Goal: Information Seeking & Learning: Learn about a topic

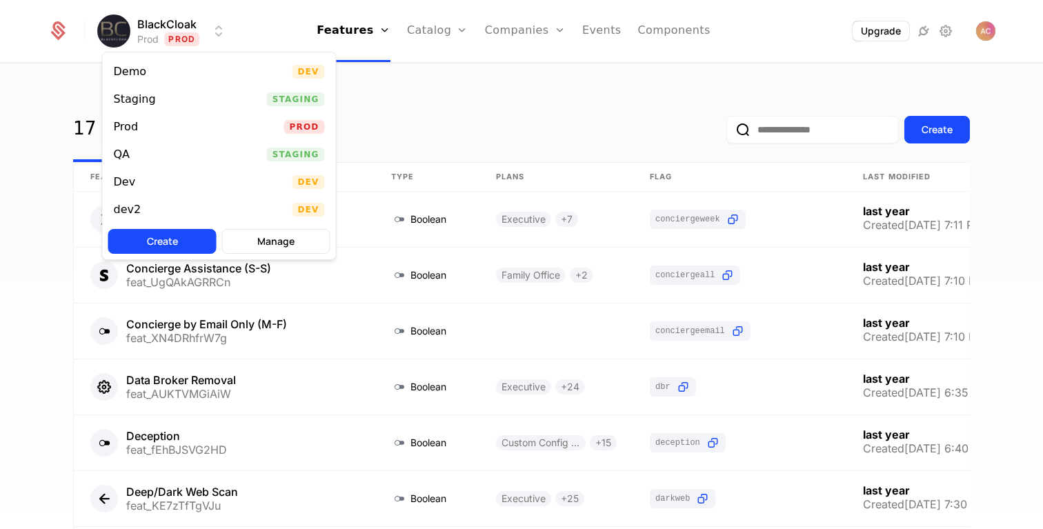
click at [208, 36] on html "BlackCloak Prod Prod Features Features Flags Catalog Plans Add Ons Credits Conf…" at bounding box center [521, 264] width 1043 height 529
click at [126, 156] on div "QA" at bounding box center [122, 154] width 17 height 11
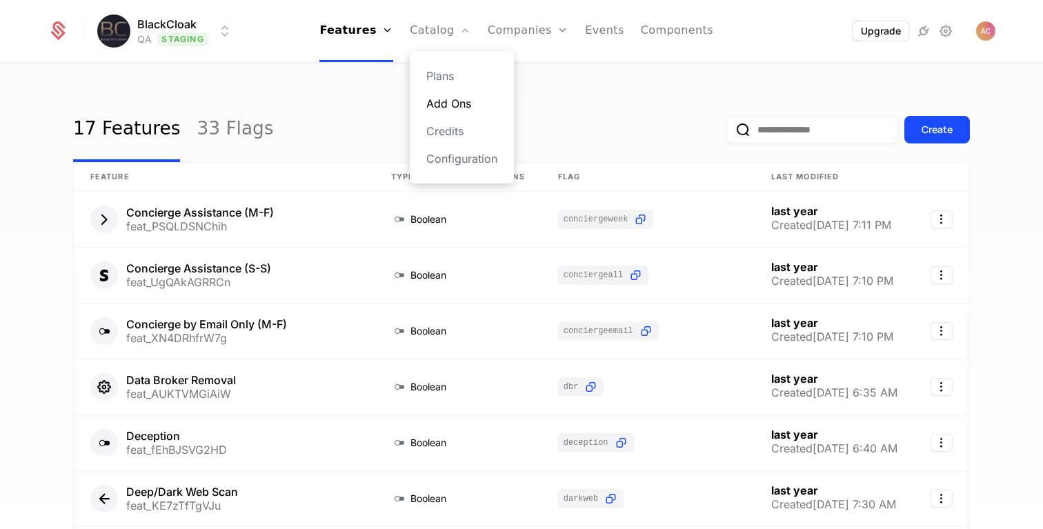
click at [461, 103] on link "Add Ons" at bounding box center [461, 103] width 71 height 17
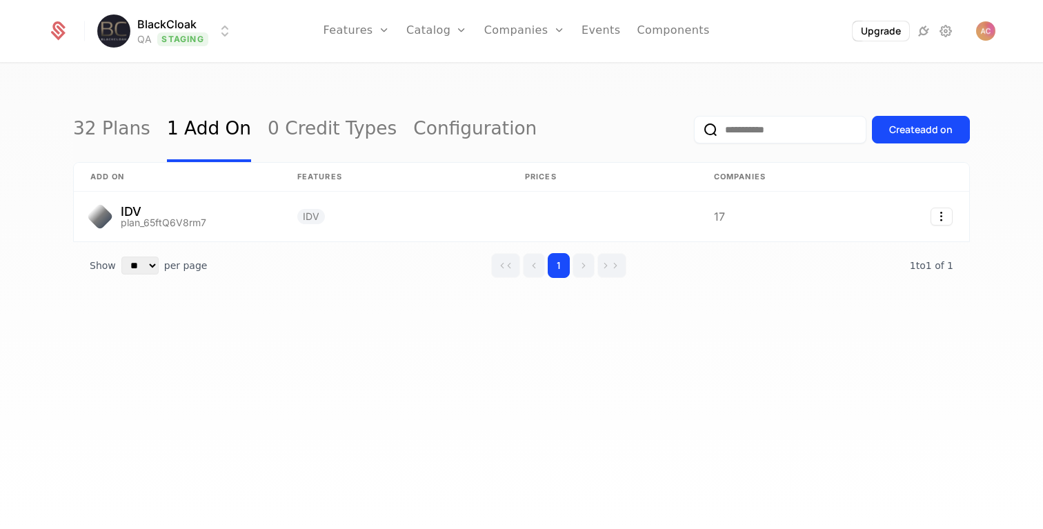
click at [190, 23] on html "BlackCloak QA Staging Features Features Flags Catalog Plans Add Ons Credits Con…" at bounding box center [521, 264] width 1043 height 529
click at [530, 68] on html "BlackCloak QA Staging Features Features Flags Catalog Plans Add Ons Credits Con…" at bounding box center [521, 264] width 1043 height 529
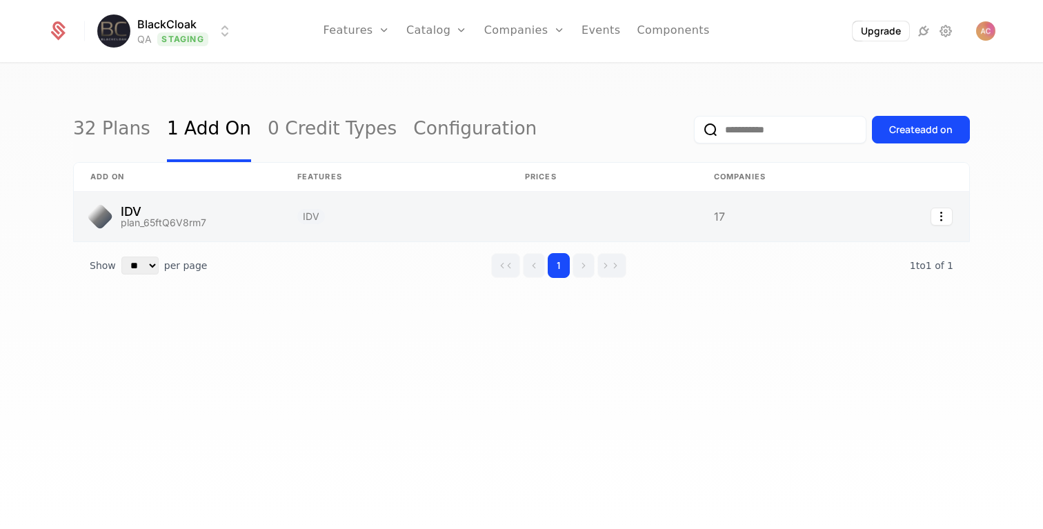
click at [131, 214] on link at bounding box center [177, 217] width 207 height 50
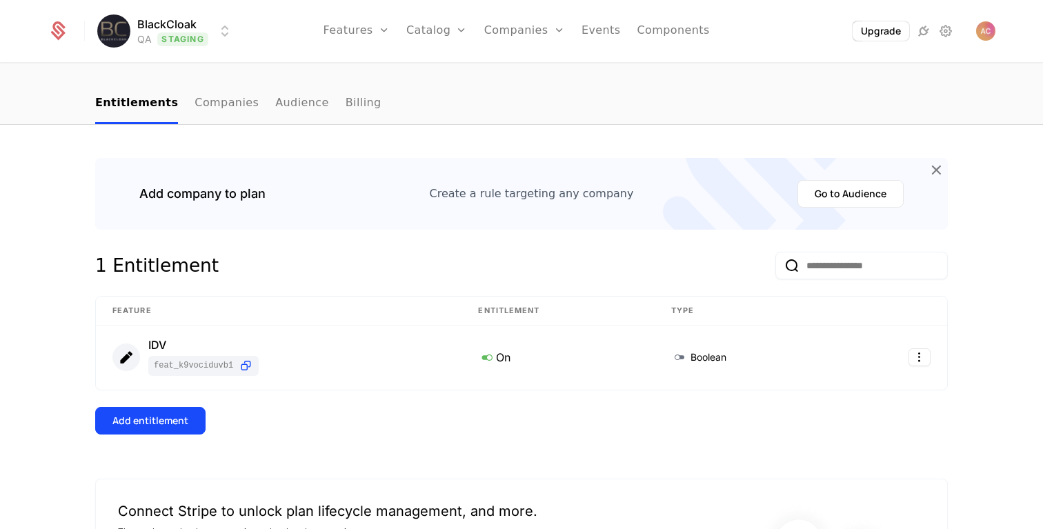
scroll to position [141, 0]
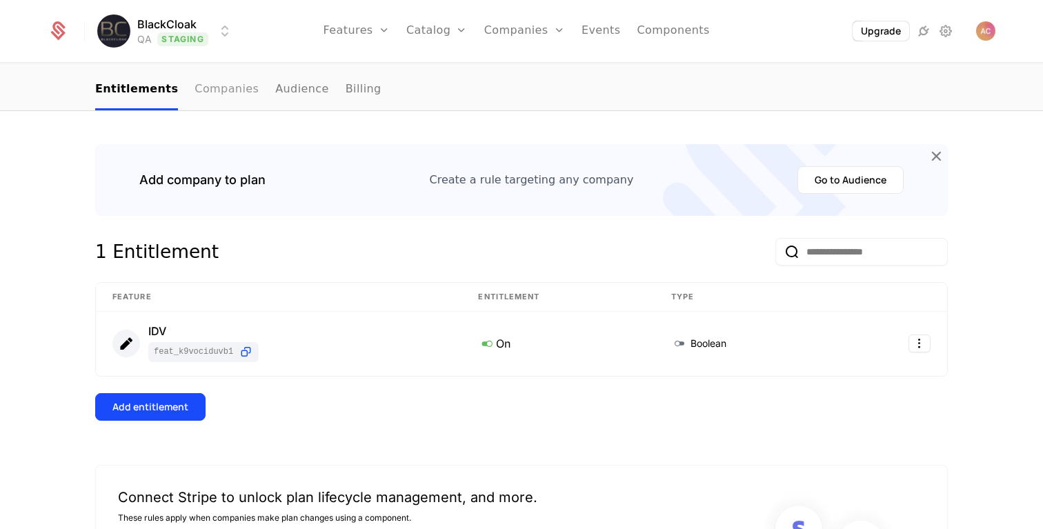
click at [218, 98] on link "Companies" at bounding box center [226, 90] width 64 height 41
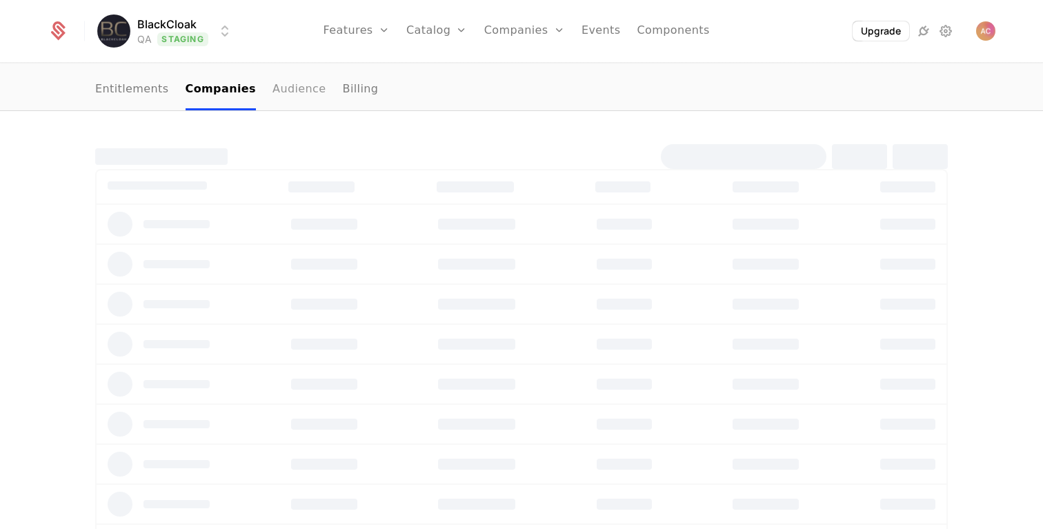
click at [292, 97] on link "Audience" at bounding box center [299, 90] width 54 height 41
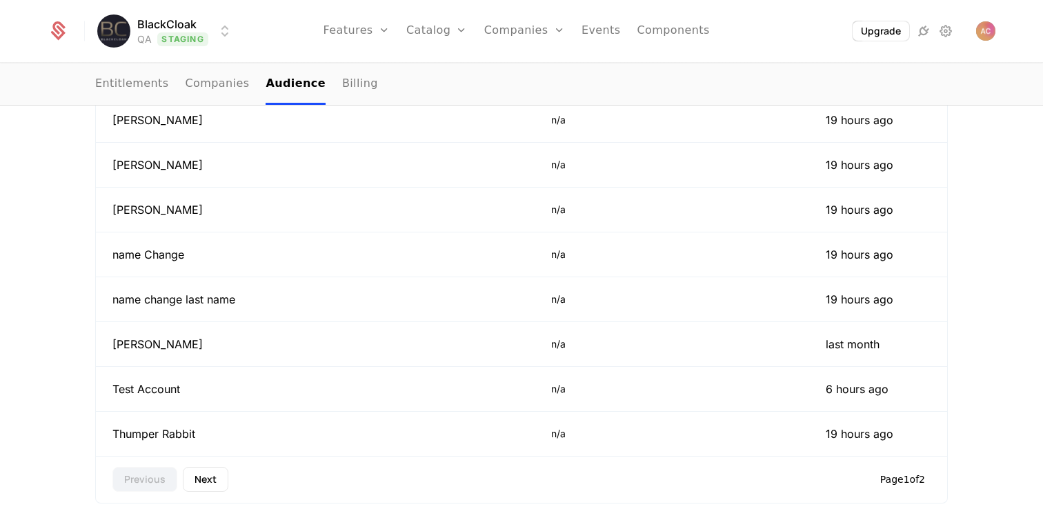
scroll to position [583, 0]
click at [210, 485] on button "Next" at bounding box center [206, 478] width 46 height 25
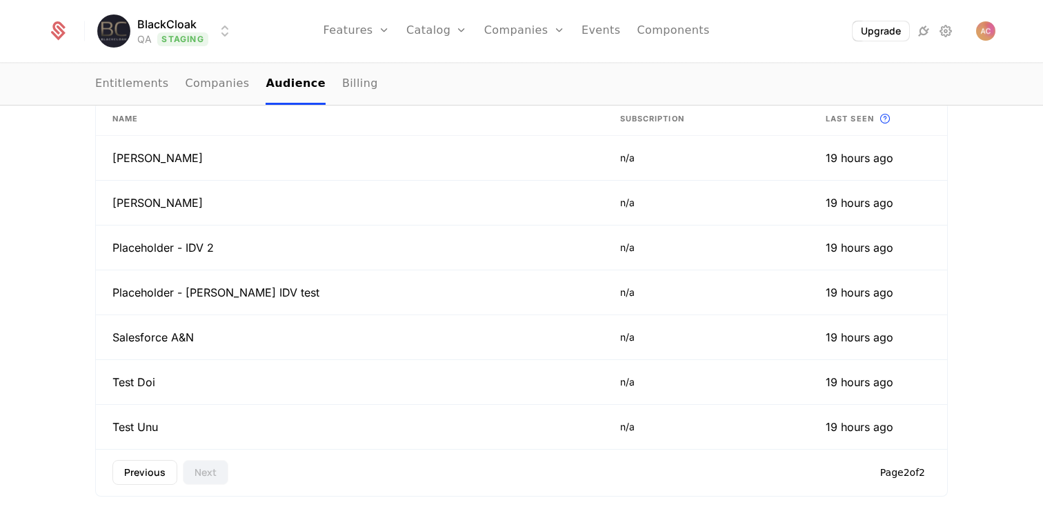
scroll to position [448, 0]
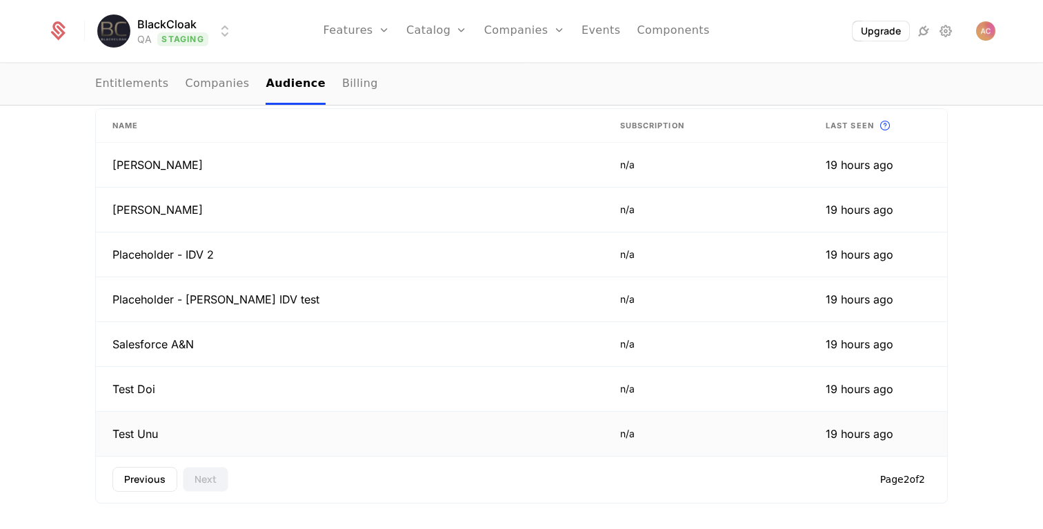
click at [123, 439] on td "Test Unu" at bounding box center [350, 434] width 508 height 44
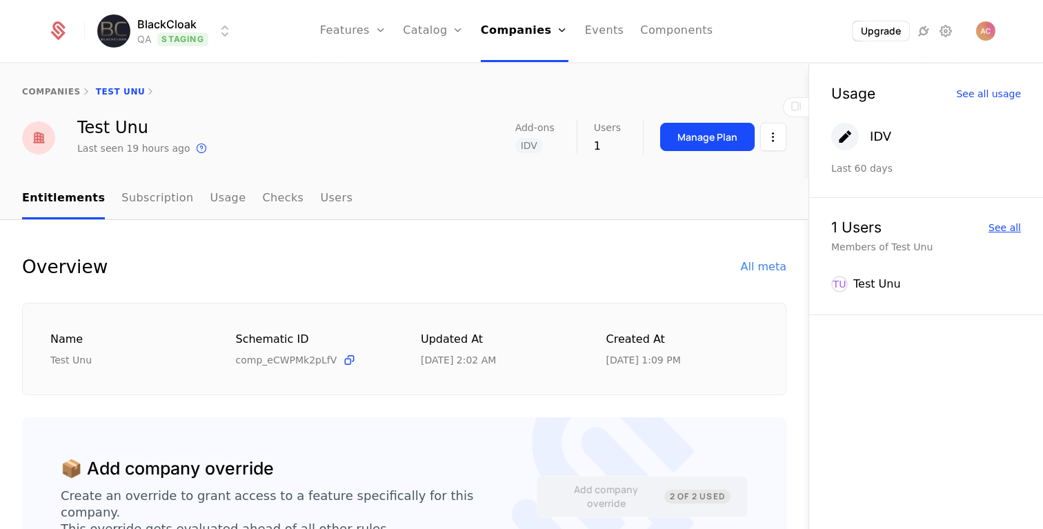
click at [1001, 230] on div "See all" at bounding box center [1004, 228] width 32 height 10
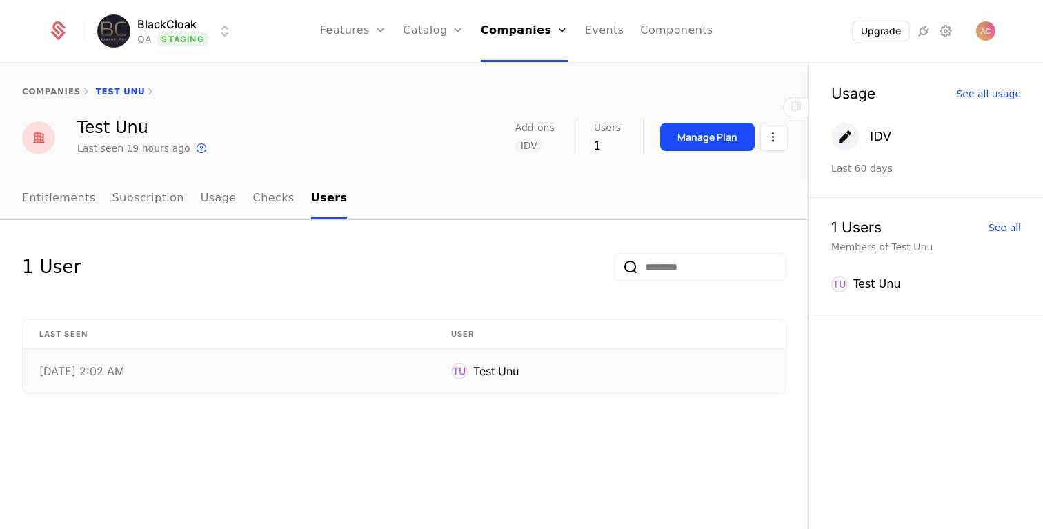
click at [464, 372] on div "TU" at bounding box center [459, 371] width 17 height 17
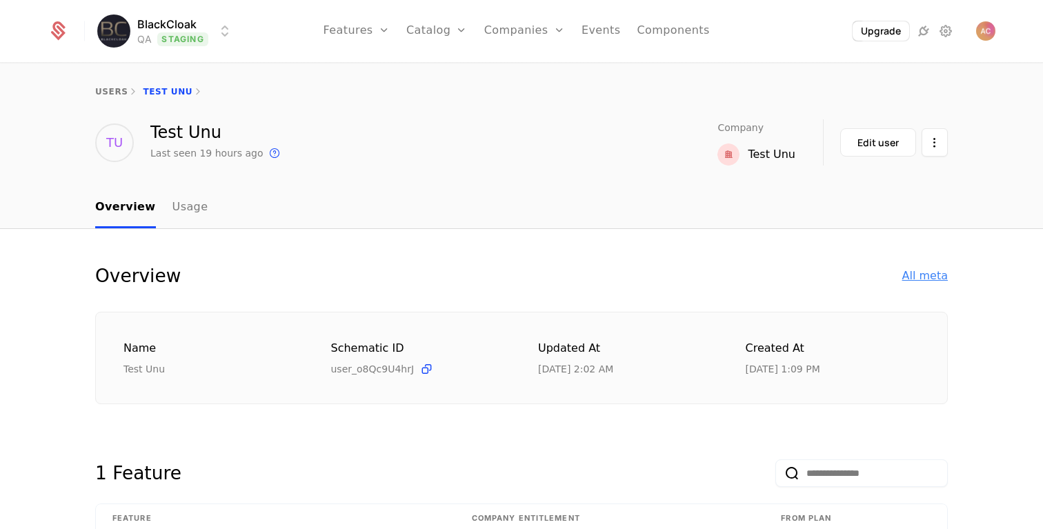
click at [925, 272] on div "All meta" at bounding box center [925, 276] width 46 height 17
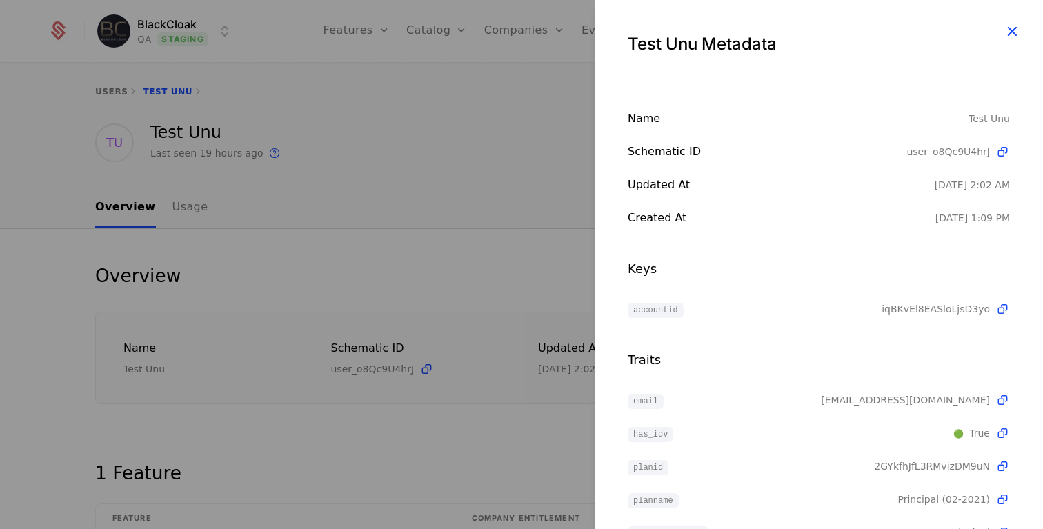
click at [1009, 36] on icon "button" at bounding box center [1012, 31] width 18 height 18
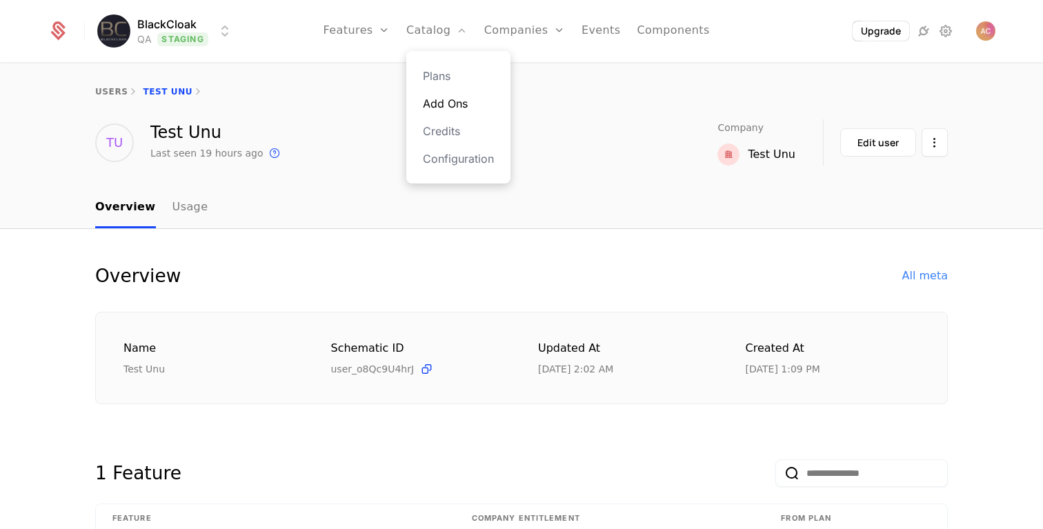
click at [457, 104] on link "Add Ons" at bounding box center [458, 103] width 71 height 17
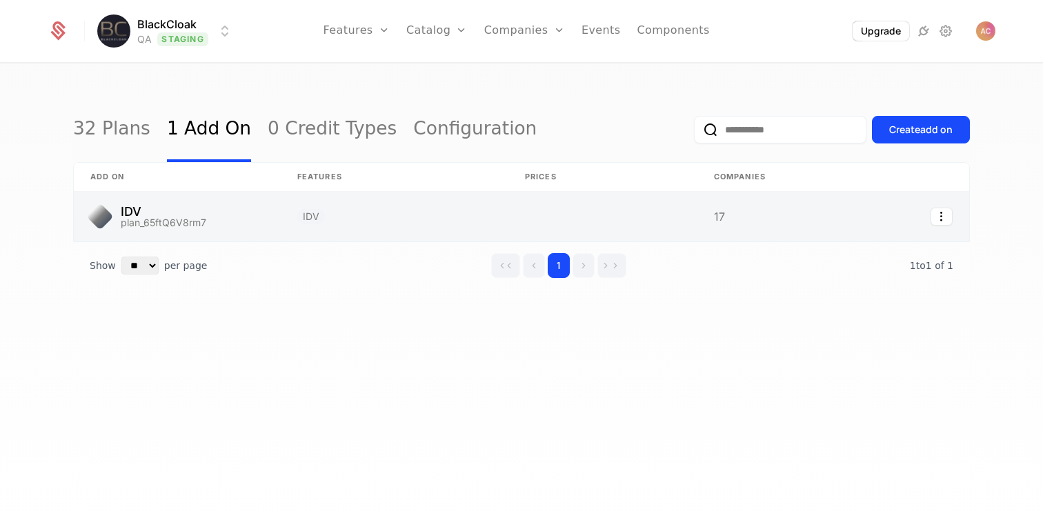
click at [138, 218] on link at bounding box center [177, 217] width 207 height 50
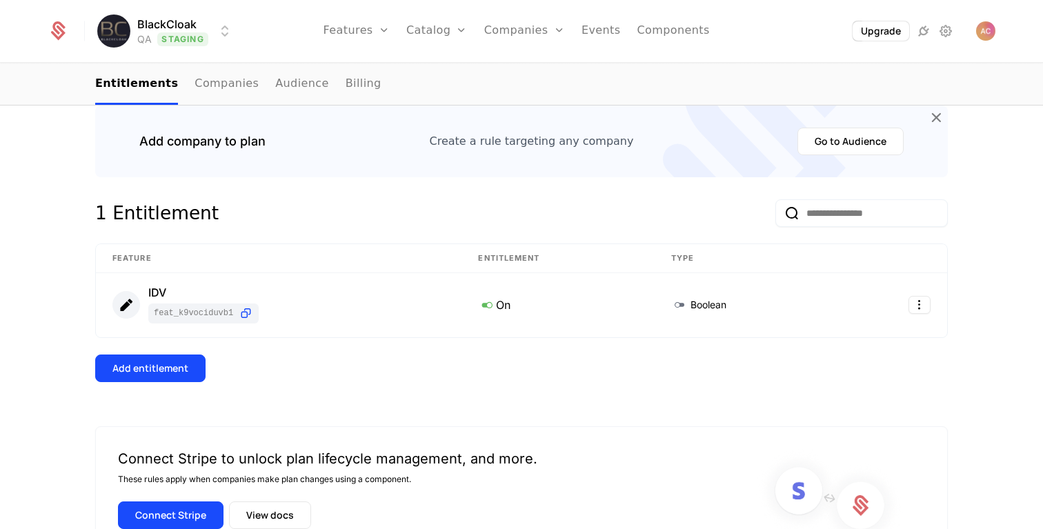
scroll to position [184, 0]
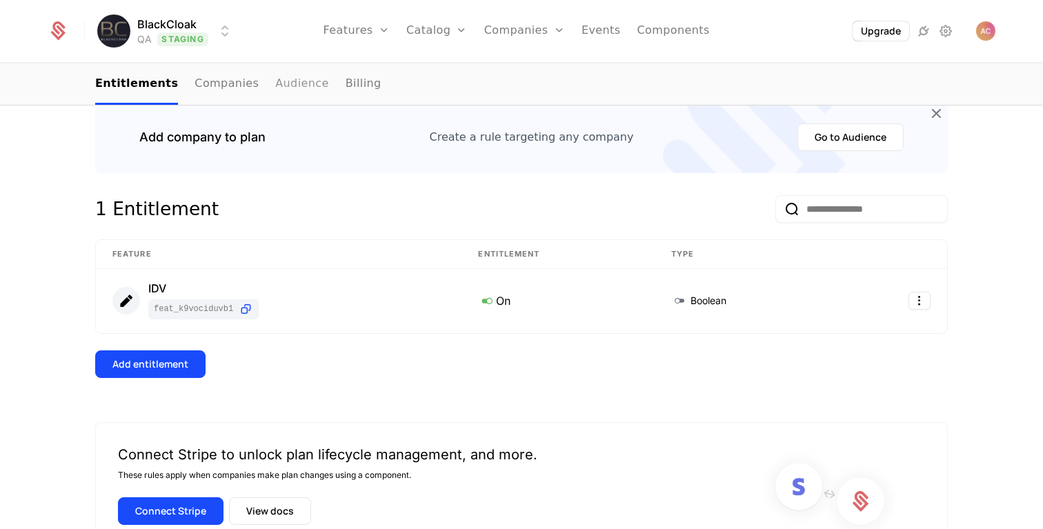
click at [292, 95] on link "Audience" at bounding box center [302, 84] width 54 height 41
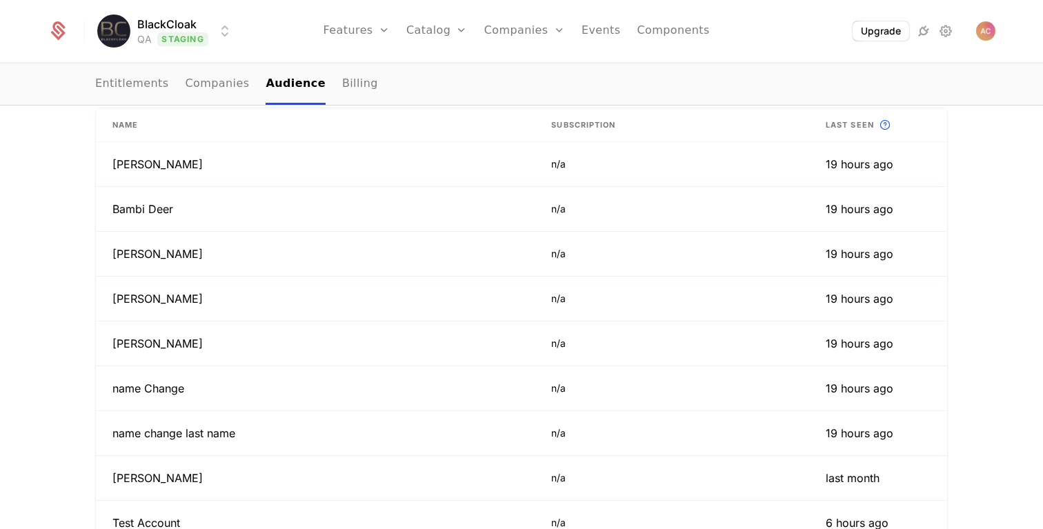
scroll to position [453, 0]
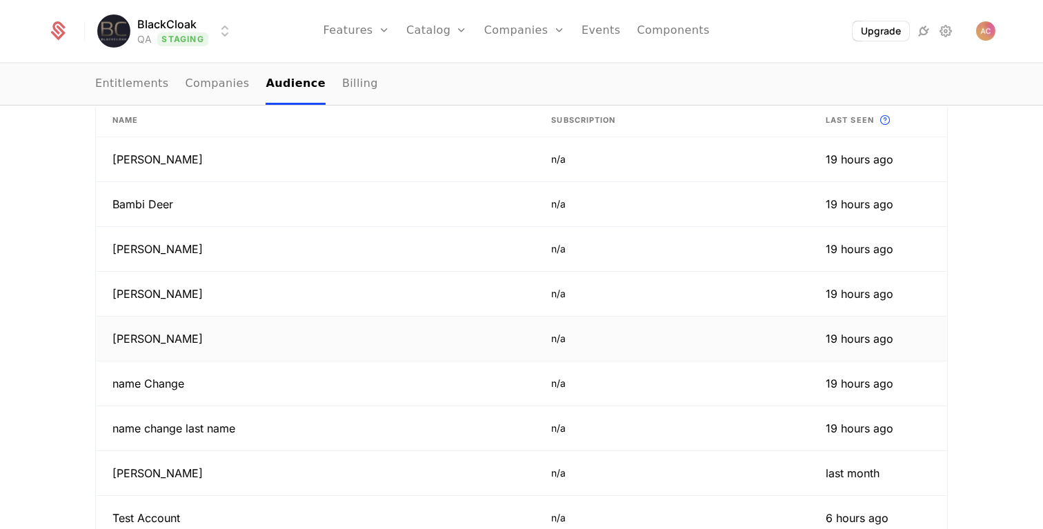
click at [157, 340] on td "[PERSON_NAME]" at bounding box center [315, 339] width 439 height 45
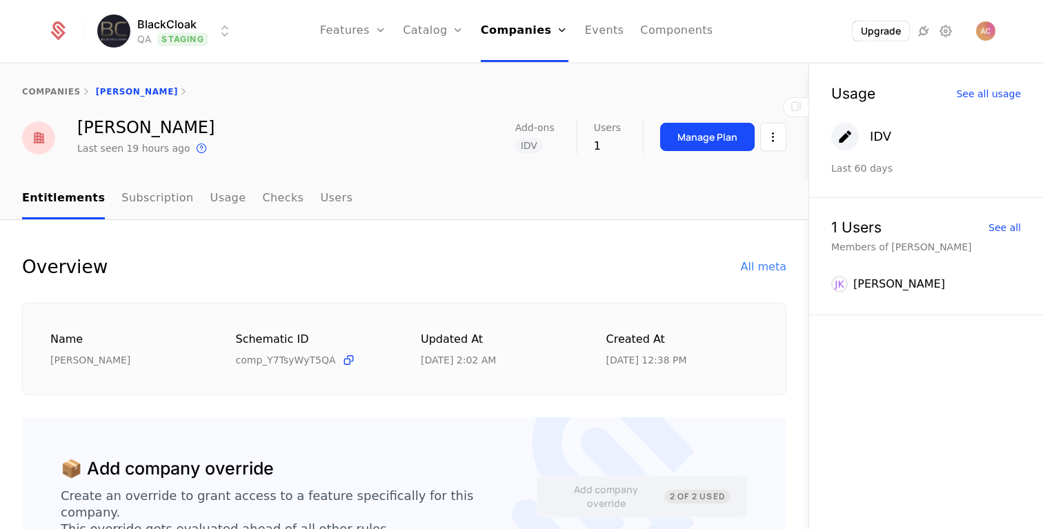
click at [841, 290] on div "JK" at bounding box center [839, 284] width 17 height 17
click at [880, 290] on div "[PERSON_NAME]" at bounding box center [899, 284] width 92 height 17
click at [994, 226] on div "See all" at bounding box center [1004, 228] width 32 height 10
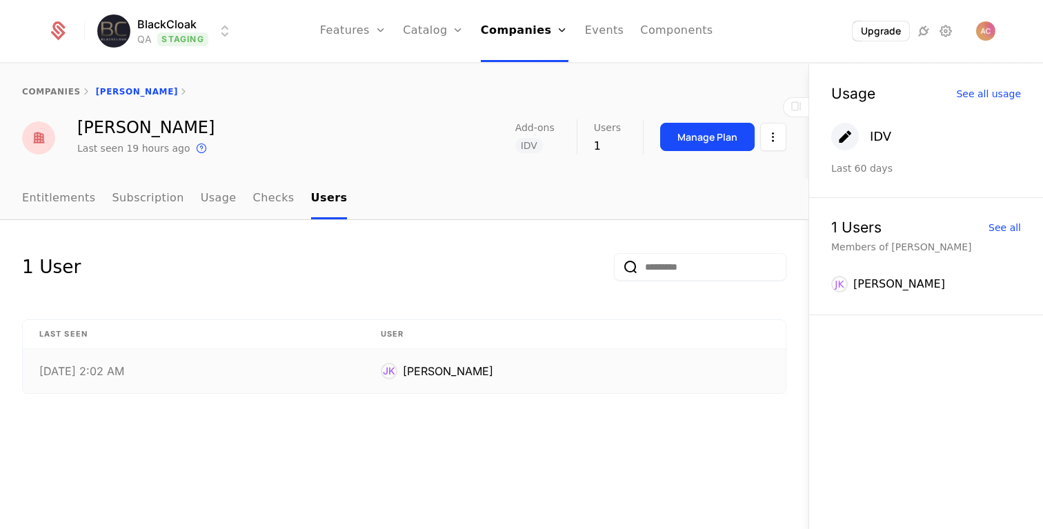
click at [432, 375] on div "JK [PERSON_NAME]" at bounding box center [575, 371] width 388 height 17
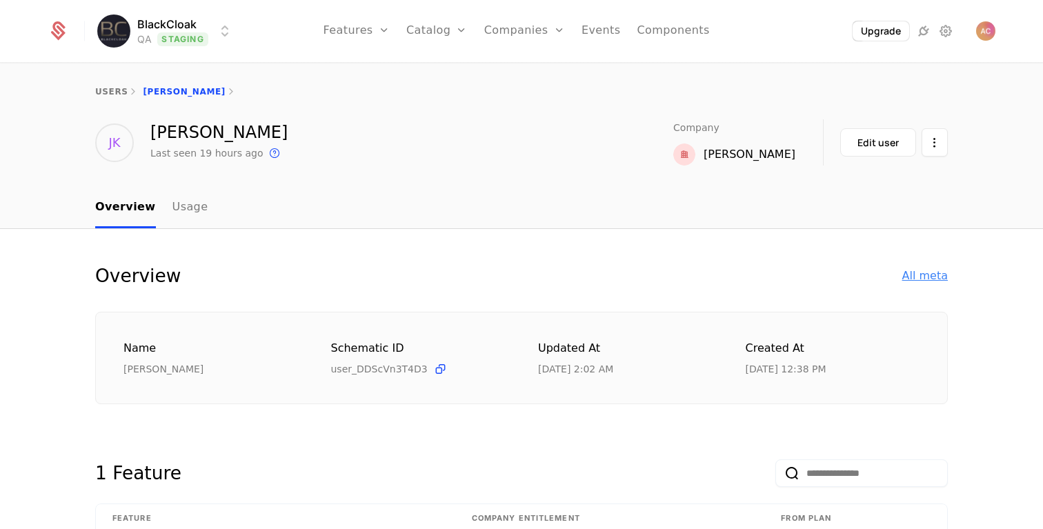
click at [915, 268] on div "Overview All meta" at bounding box center [521, 276] width 852 height 28
click at [923, 275] on div "All meta" at bounding box center [925, 276] width 46 height 17
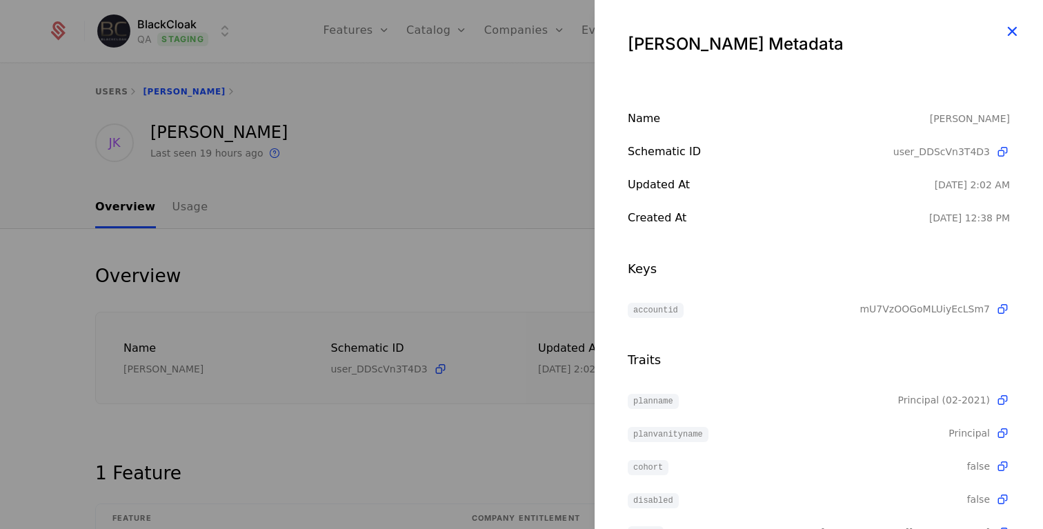
click at [1013, 35] on icon "button" at bounding box center [1012, 31] width 18 height 18
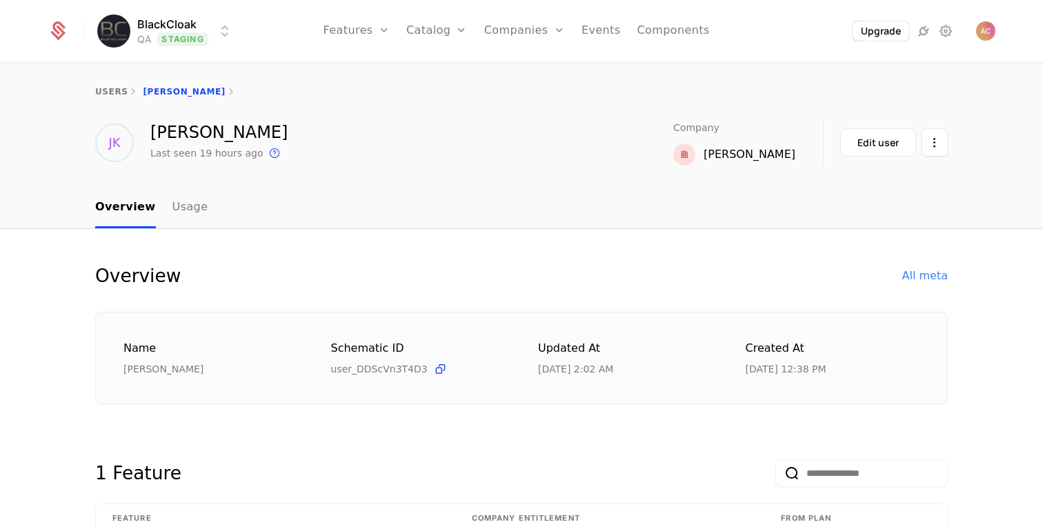
click at [128, 87] on icon at bounding box center [133, 91] width 11 height 11
click at [117, 93] on link "users" at bounding box center [111, 92] width 32 height 10
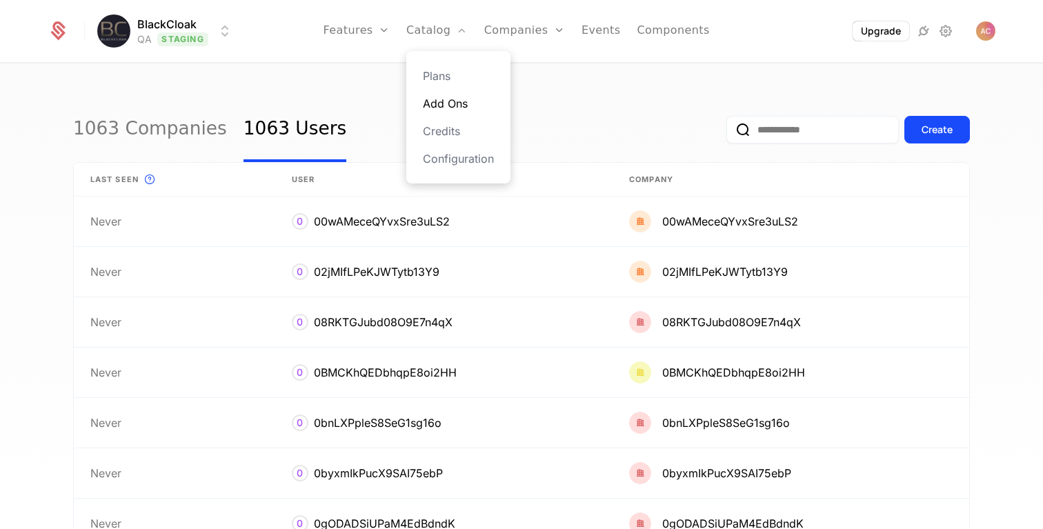
click at [452, 104] on link "Add Ons" at bounding box center [458, 103] width 71 height 17
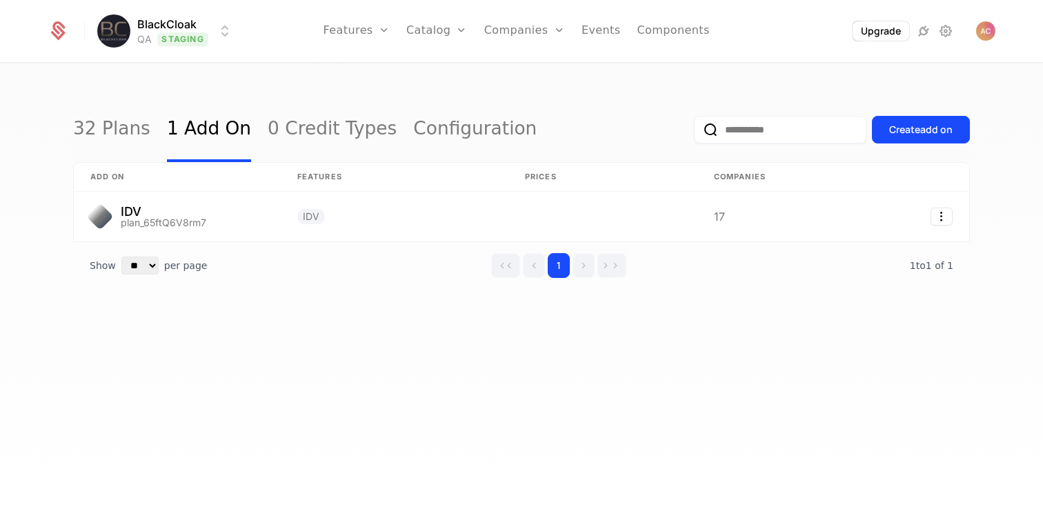
click at [267, 92] on div "32 Plans 1 Add On 0 Credit Types Configuration Create add on add on Features Pr…" at bounding box center [521, 300] width 1043 height 473
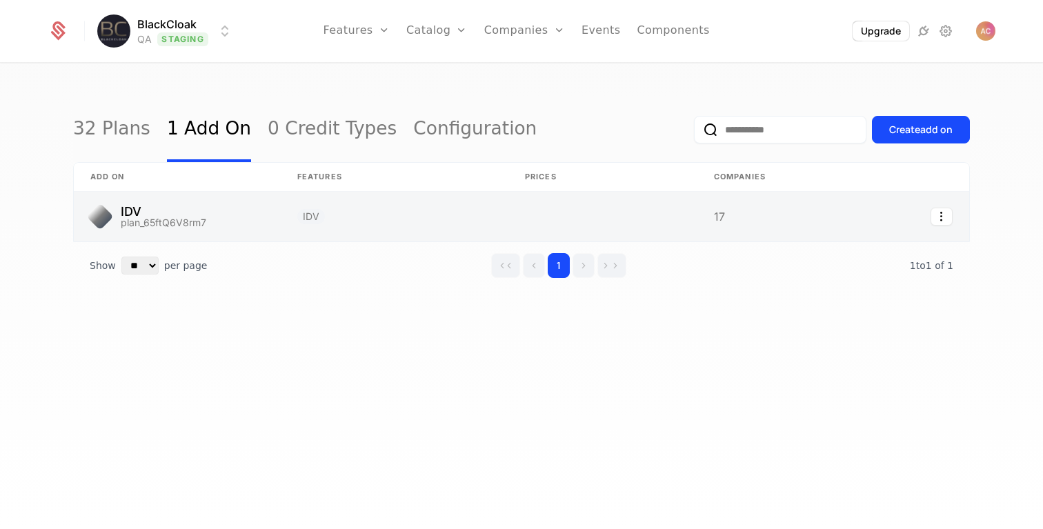
click at [130, 211] on link at bounding box center [177, 217] width 207 height 50
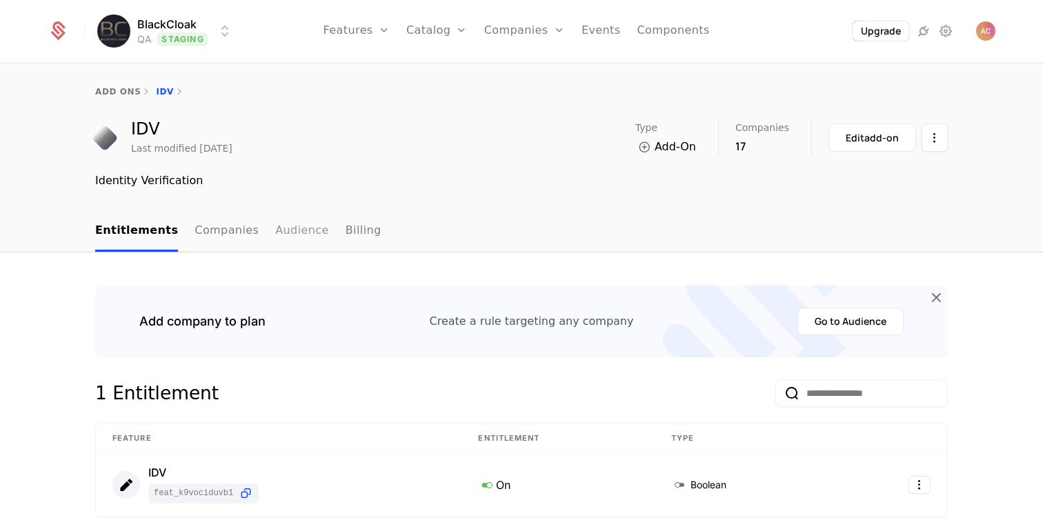
click at [286, 233] on link "Audience" at bounding box center [302, 231] width 54 height 41
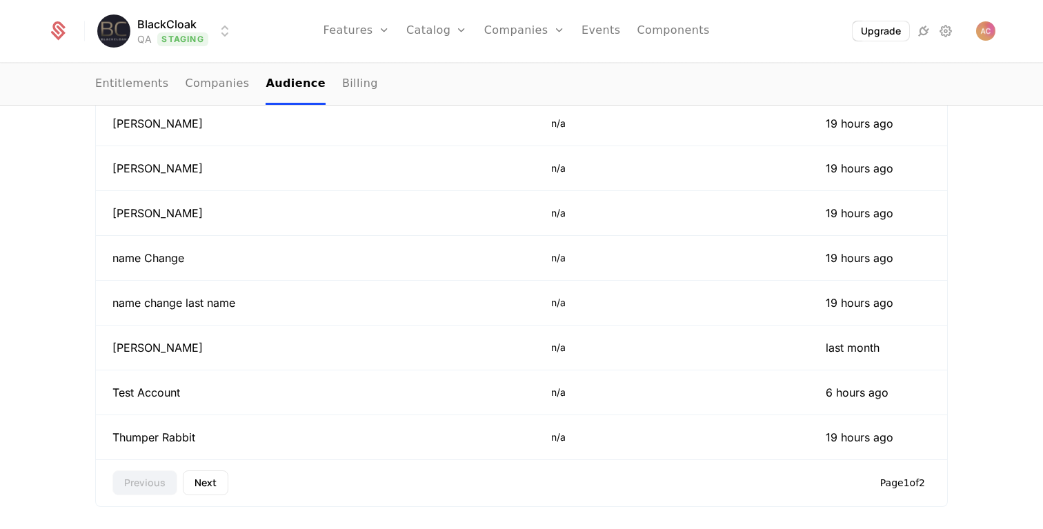
scroll to position [580, 0]
click at [149, 353] on td "[PERSON_NAME]" at bounding box center [315, 346] width 439 height 45
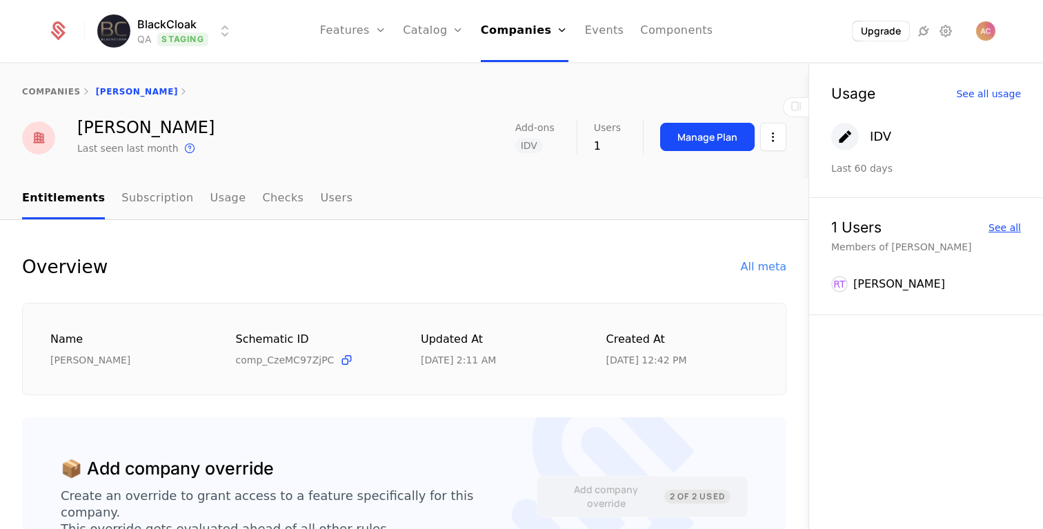
click at [996, 226] on div "See all" at bounding box center [1004, 228] width 32 height 10
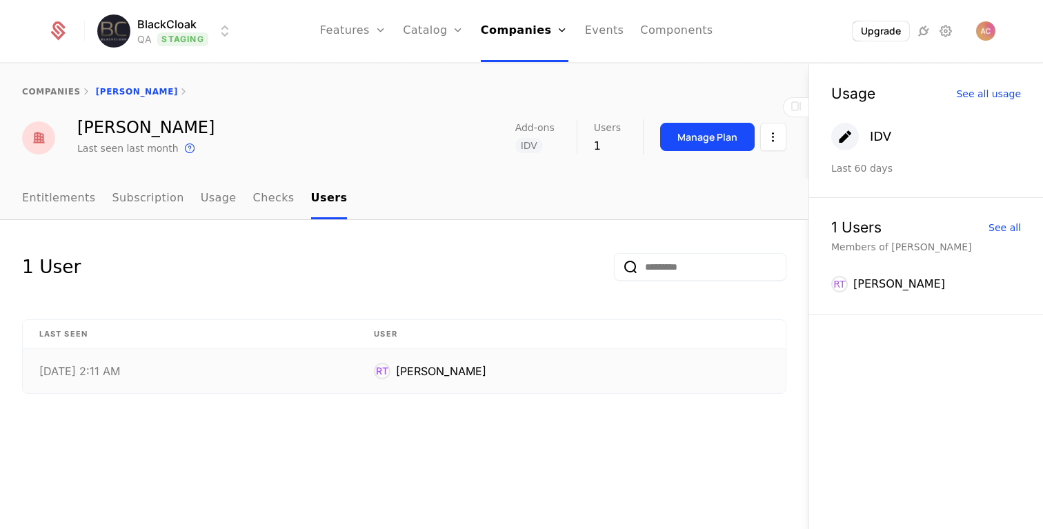
click at [357, 375] on td "[DATE] 2:11 AM" at bounding box center [190, 371] width 334 height 44
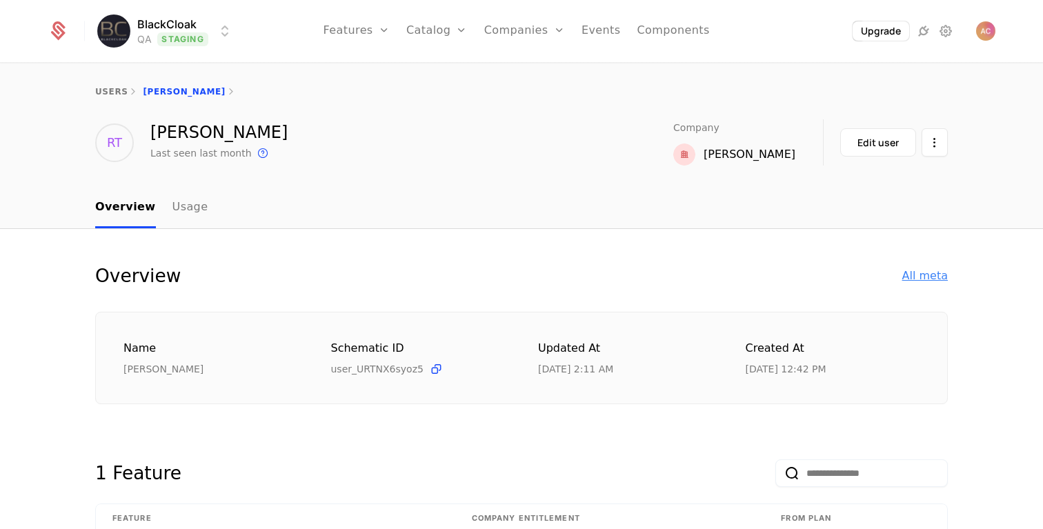
click at [939, 280] on div "All meta" at bounding box center [925, 276] width 46 height 17
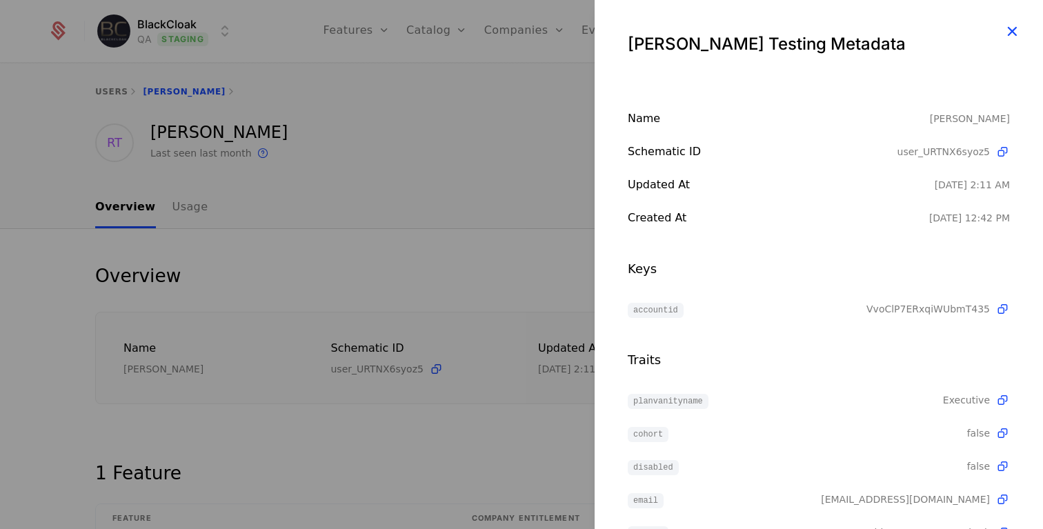
click at [1019, 40] on icon "button" at bounding box center [1012, 31] width 18 height 18
